Goal: Task Accomplishment & Management: Manage account settings

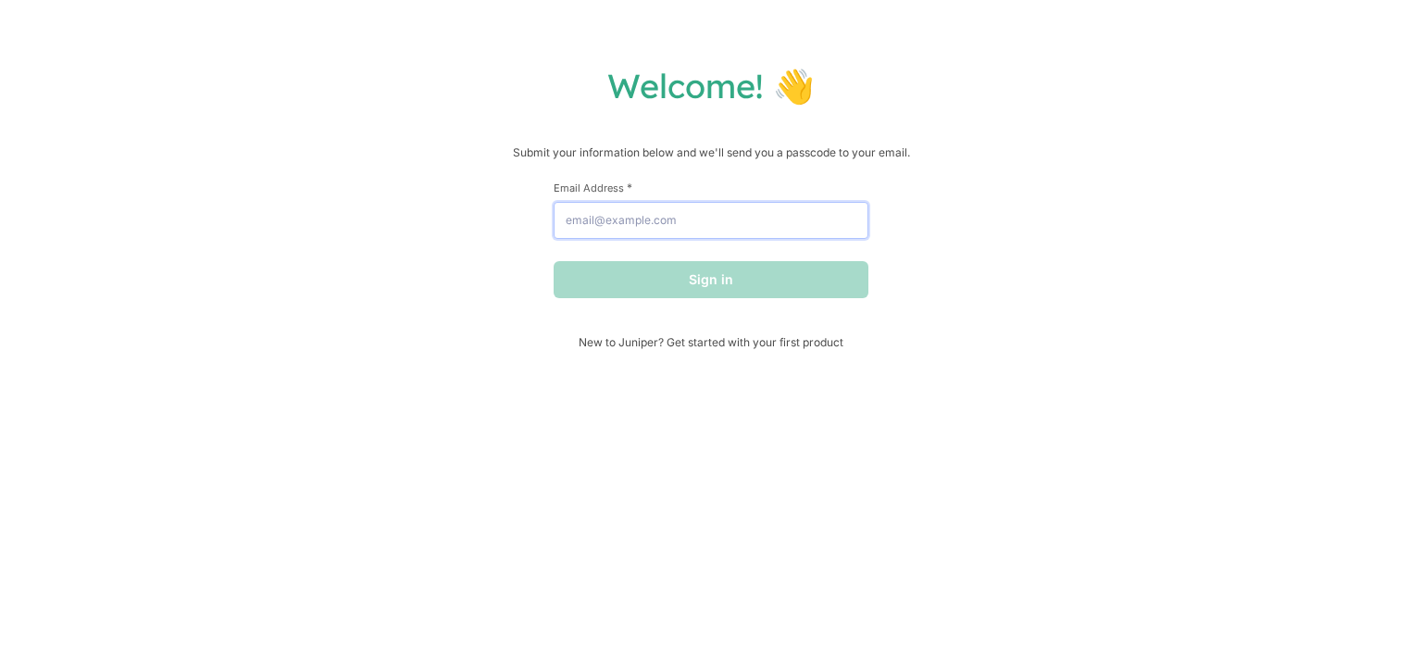
click at [661, 218] on input "Email Address *" at bounding box center [711, 220] width 315 height 37
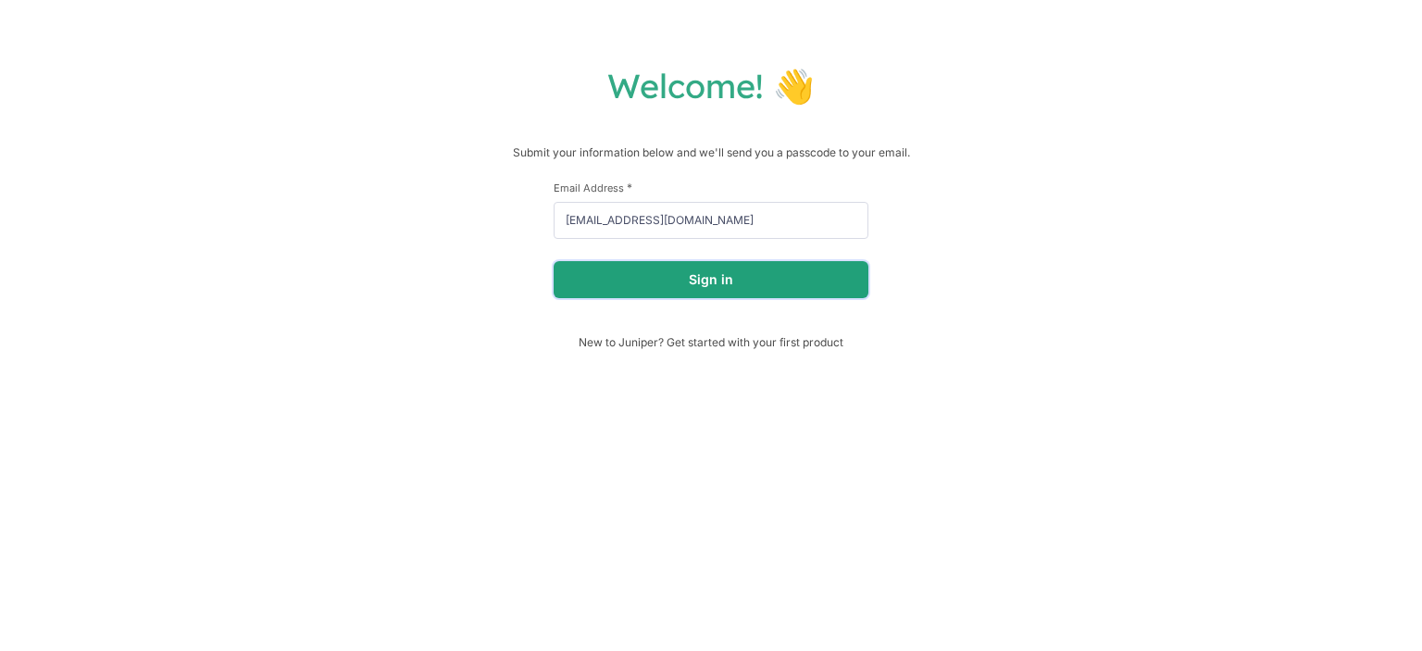
click at [674, 288] on button "Sign in" at bounding box center [711, 279] width 315 height 37
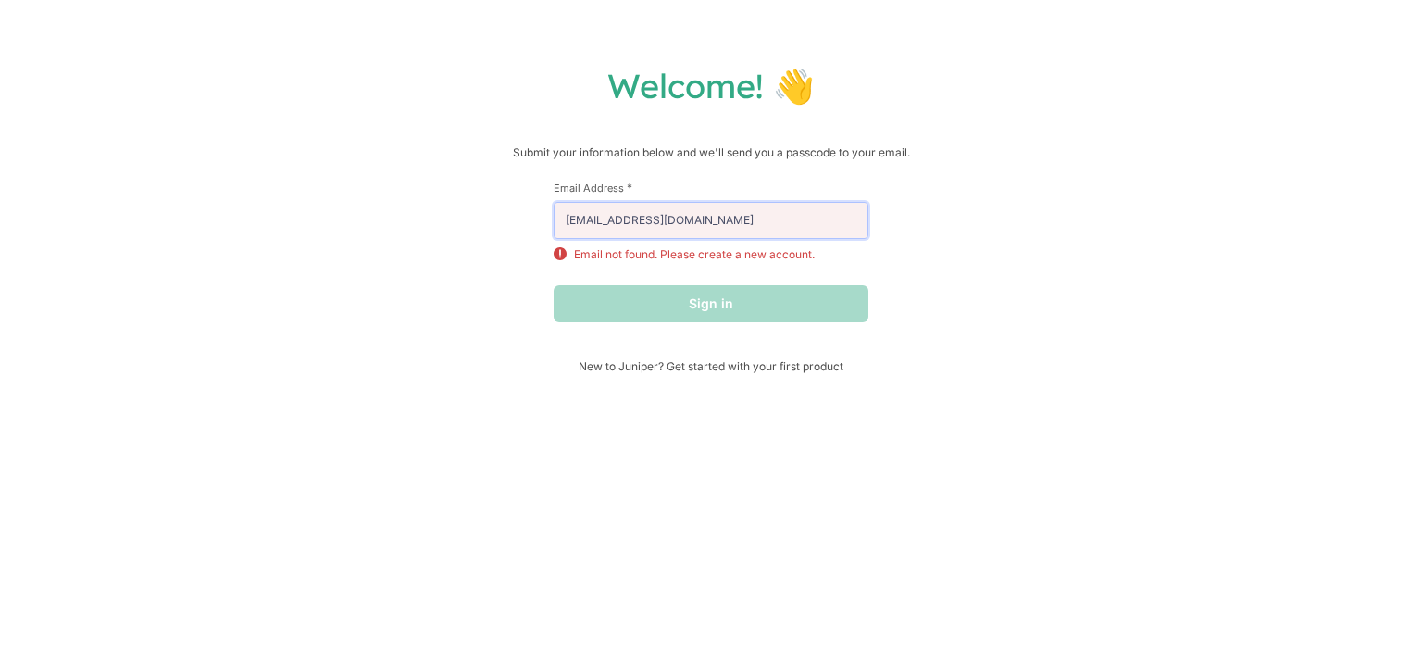
click at [726, 232] on input "[EMAIL_ADDRESS][DOMAIN_NAME]" at bounding box center [711, 220] width 315 height 37
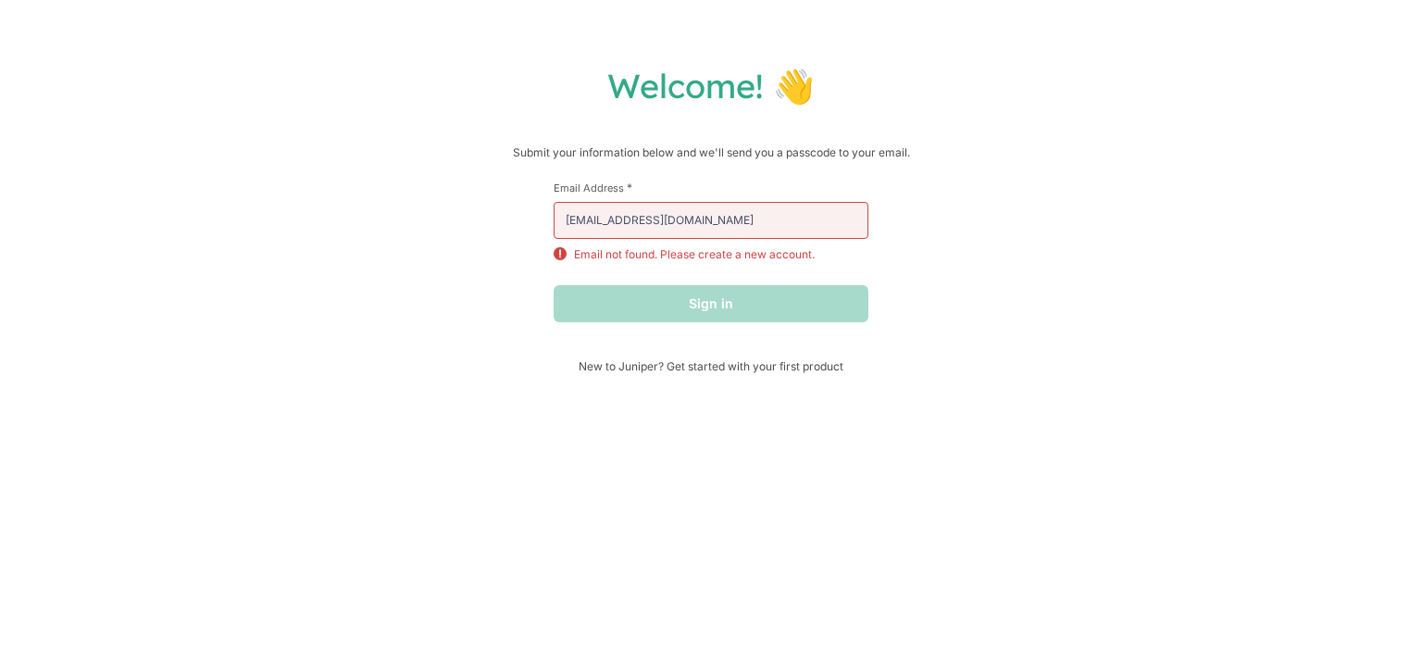
click at [507, 295] on div "Welcome! 👋 Submit your information below and we'll send you a passcode to your …" at bounding box center [711, 219] width 1385 height 308
click at [662, 225] on input "[EMAIL_ADDRESS][DOMAIN_NAME]" at bounding box center [711, 220] width 315 height 37
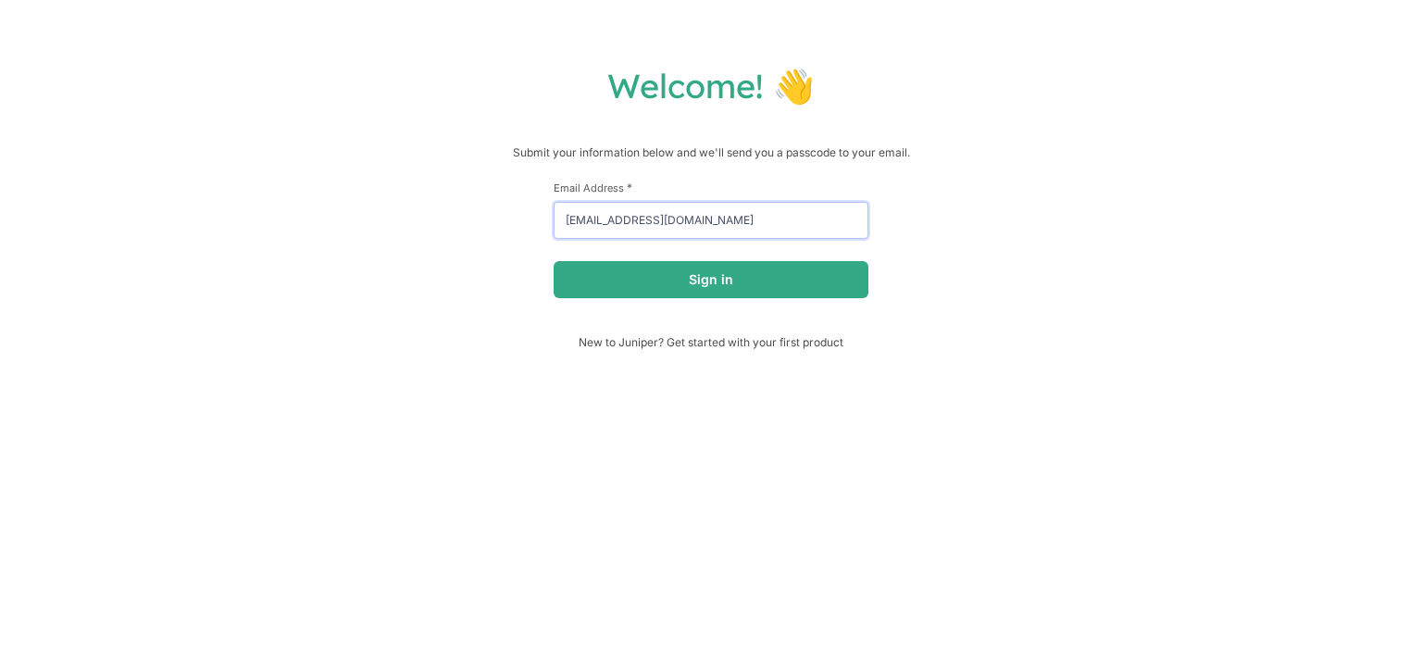
type input "[EMAIL_ADDRESS][DOMAIN_NAME]"
click at [554, 261] on button "Sign in" at bounding box center [711, 279] width 315 height 37
